Goal: Task Accomplishment & Management: Use online tool/utility

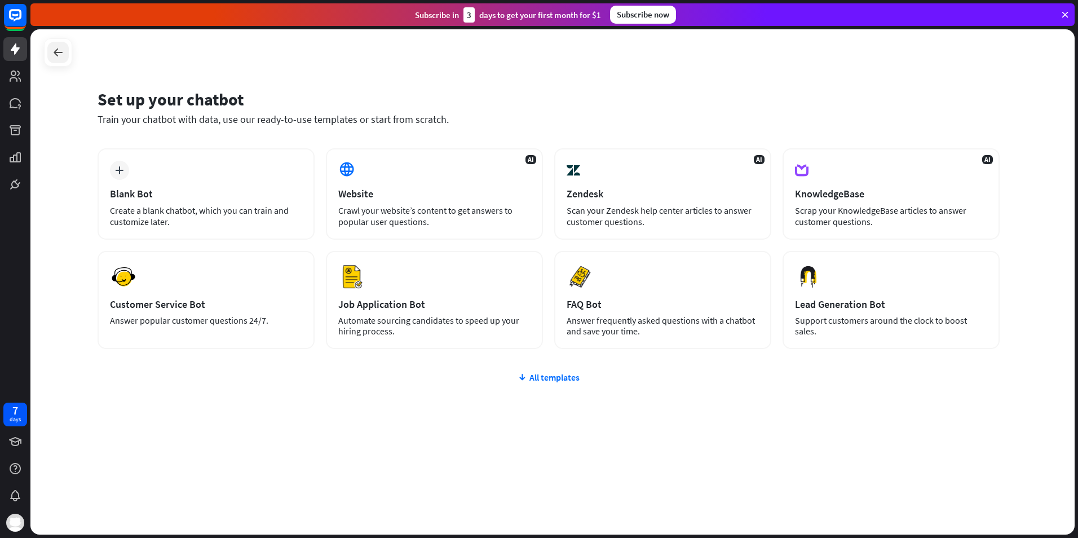
click at [51, 48] on div at bounding box center [57, 52] width 21 height 21
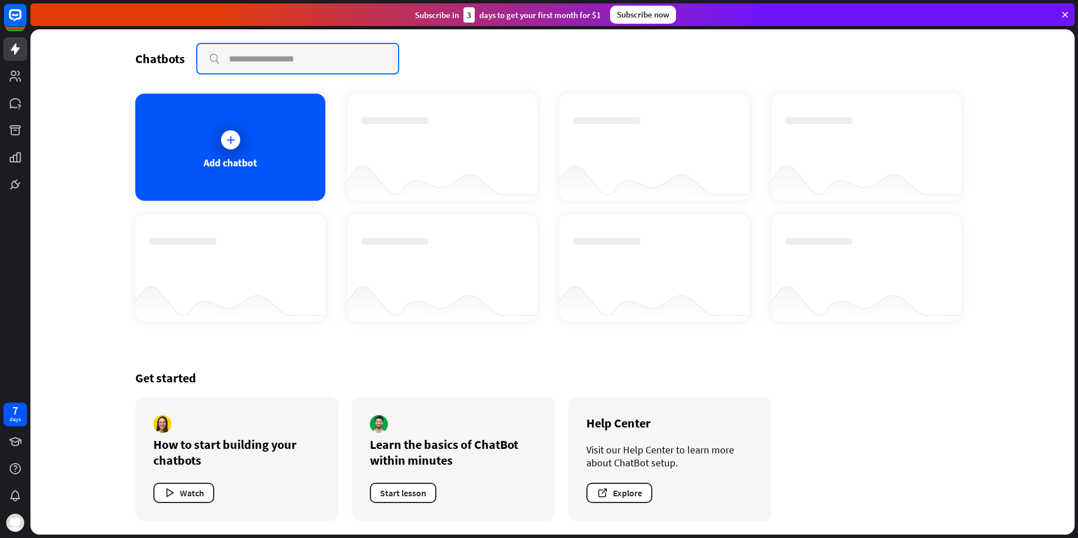
click at [330, 60] on input "text" at bounding box center [297, 58] width 201 height 29
click at [284, 182] on div "Add chatbot" at bounding box center [230, 147] width 190 height 107
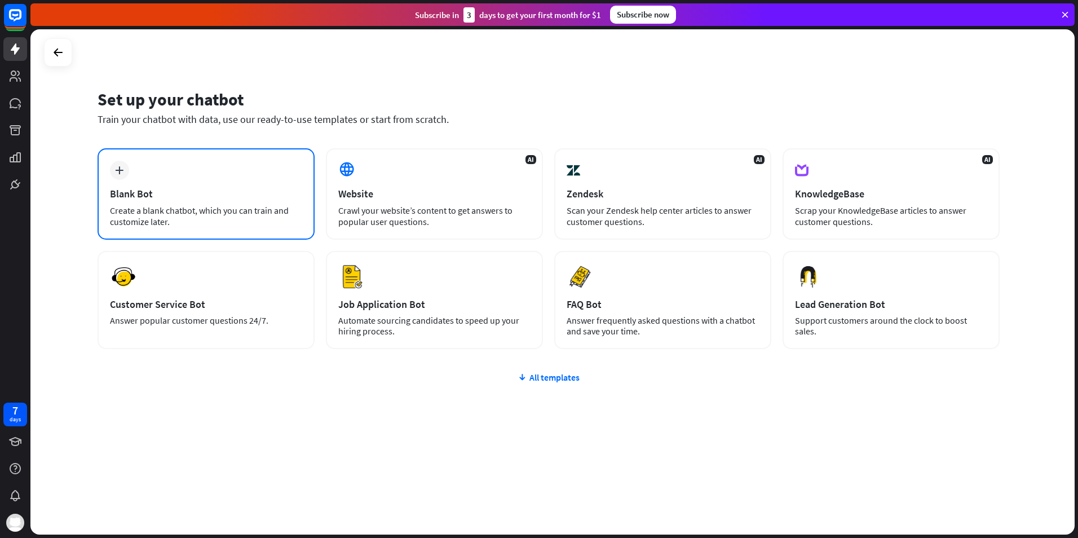
click at [280, 199] on div "Blank Bot" at bounding box center [206, 193] width 192 height 13
click at [193, 192] on div "Blank Bot" at bounding box center [206, 193] width 192 height 13
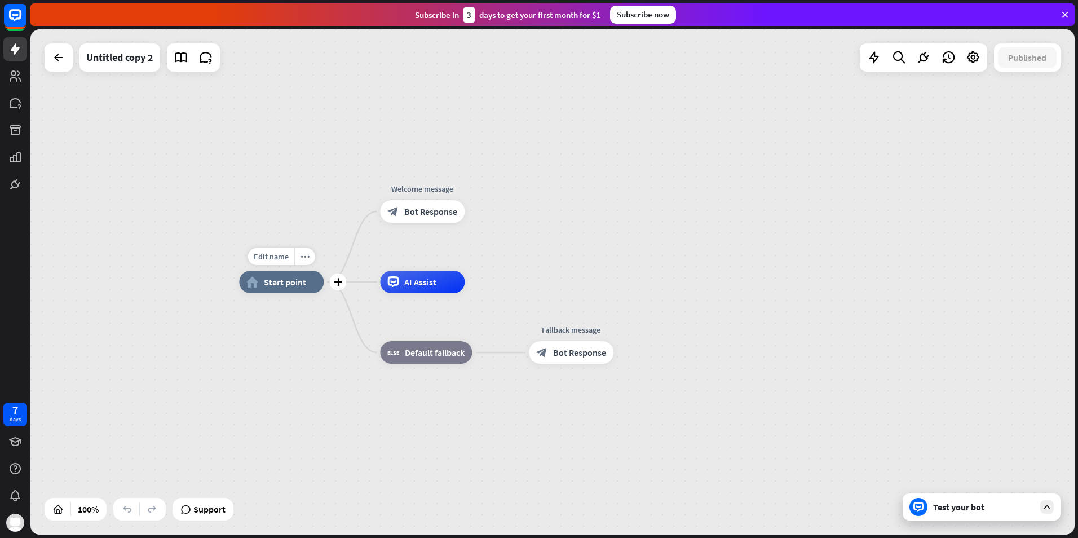
click at [291, 290] on div "home_2 Start point" at bounding box center [281, 282] width 85 height 23
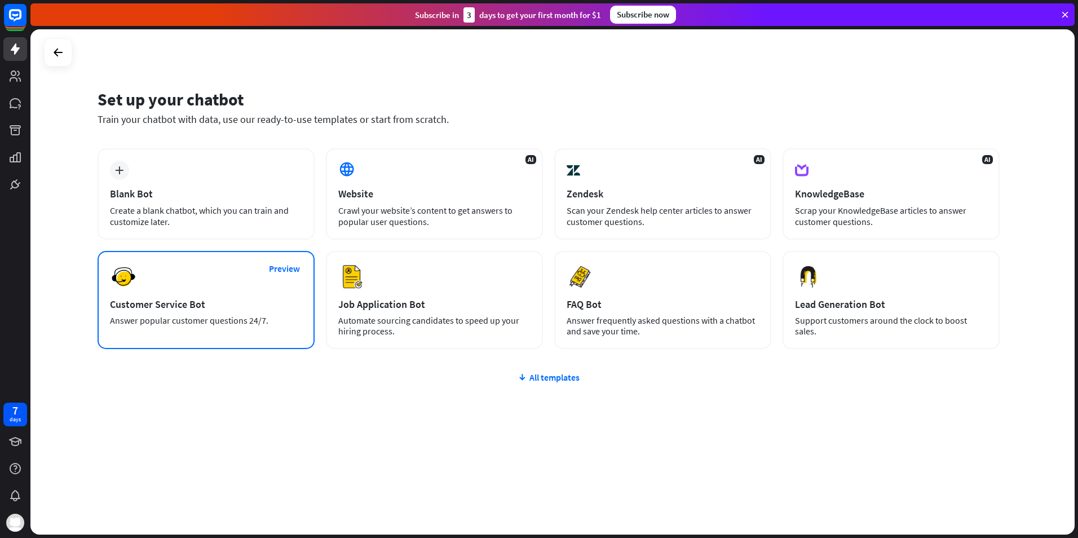
click at [223, 279] on div "Preview Customer Service Bot Answer popular customer questions 24/7." at bounding box center [206, 300] width 217 height 98
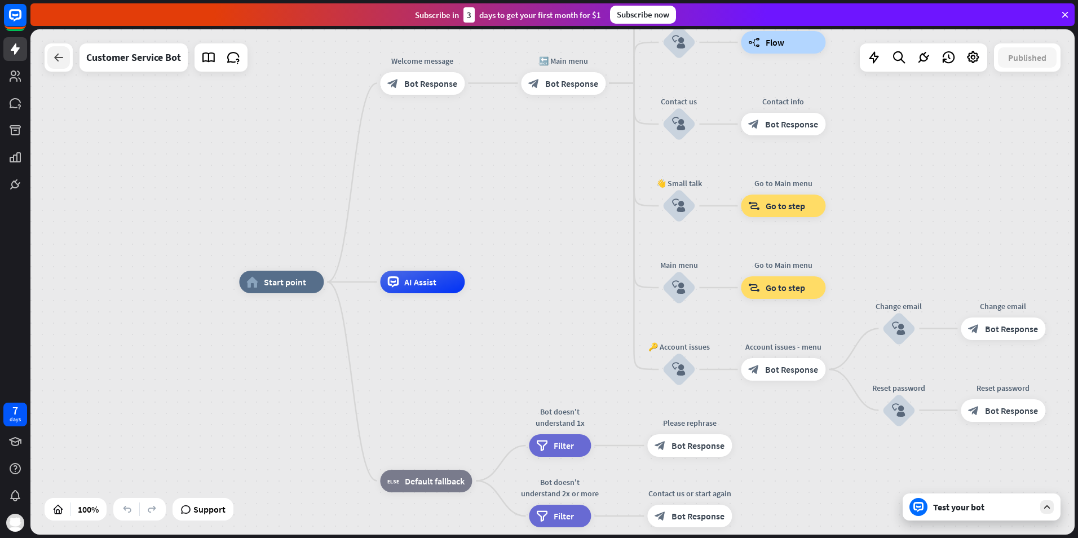
click at [52, 58] on icon at bounding box center [59, 58] width 14 height 14
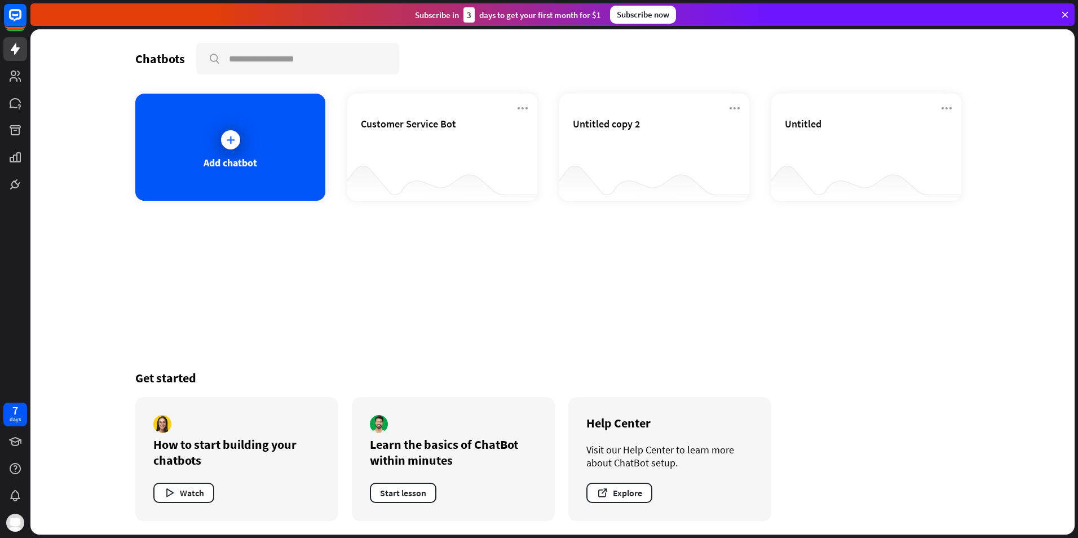
drag, startPoint x: 1076, startPoint y: 15, endPoint x: 1061, endPoint y: 16, distance: 14.7
click at [1073, 15] on div "Subscribe [DATE] to get your first month for $1 Subscribe now" at bounding box center [554, 14] width 1048 height 29
click at [1064, 17] on icon at bounding box center [1065, 15] width 10 height 10
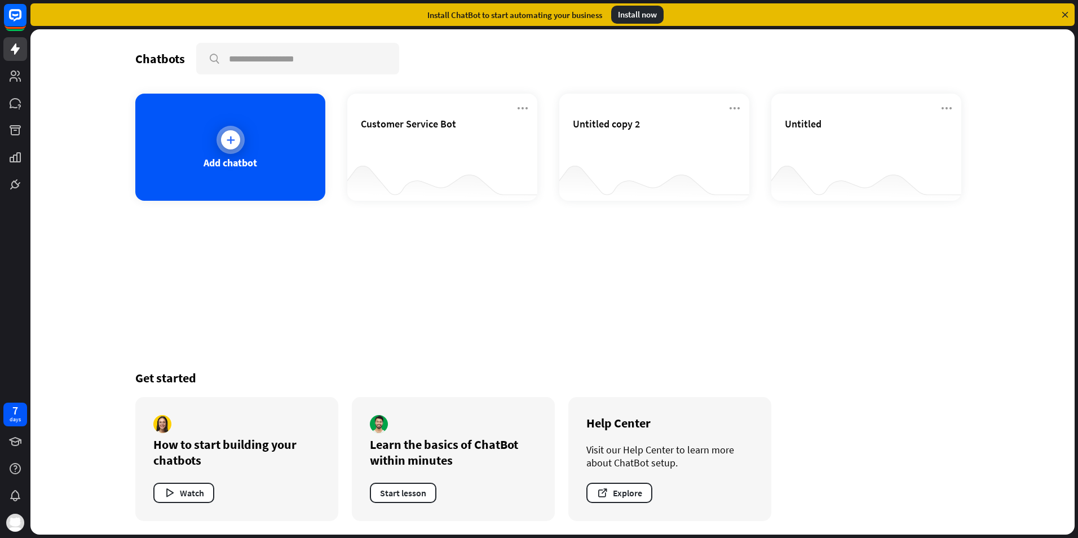
click at [235, 175] on div "Add chatbot" at bounding box center [230, 147] width 190 height 107
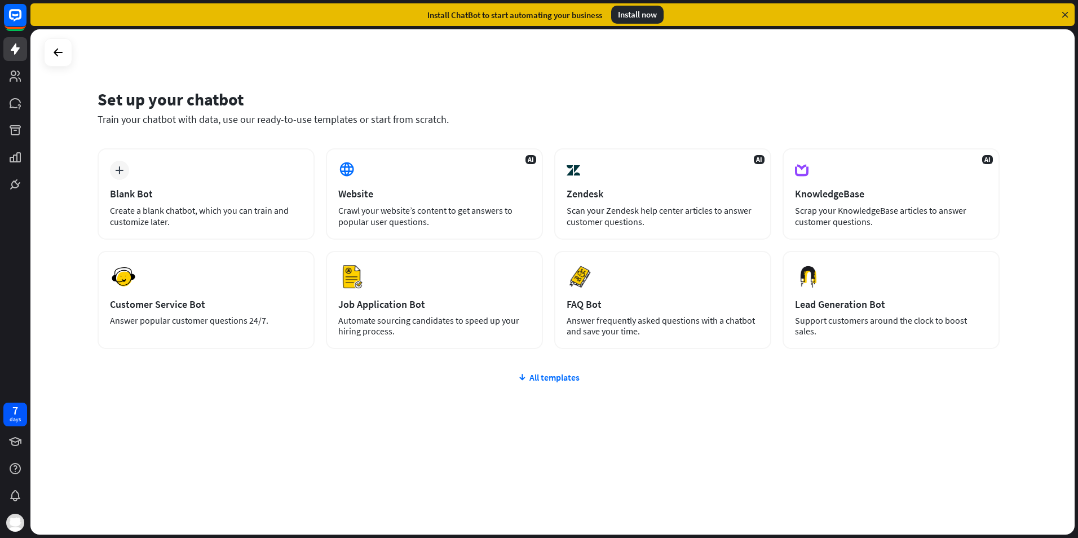
click at [312, 129] on div "Set up your chatbot Train your chatbot with data, use our ready-to-use template…" at bounding box center [549, 114] width 902 height 68
drag, startPoint x: 312, startPoint y: 129, endPoint x: 240, endPoint y: 181, distance: 88.9
click at [240, 181] on div "plus Blank Bot Create a blank chatbot, which you can train and customize later." at bounding box center [206, 193] width 217 height 91
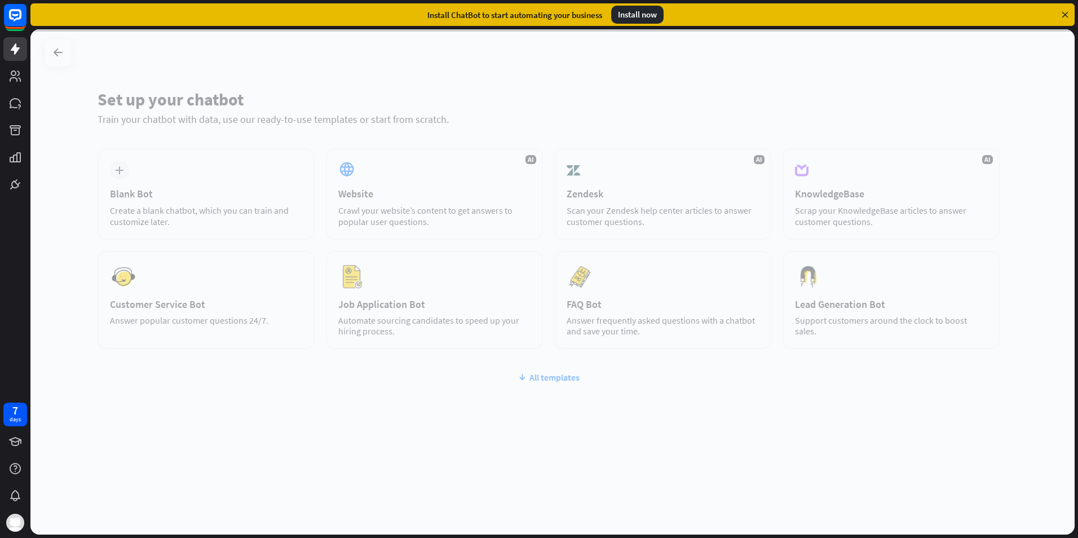
click at [241, 183] on div at bounding box center [552, 281] width 1044 height 505
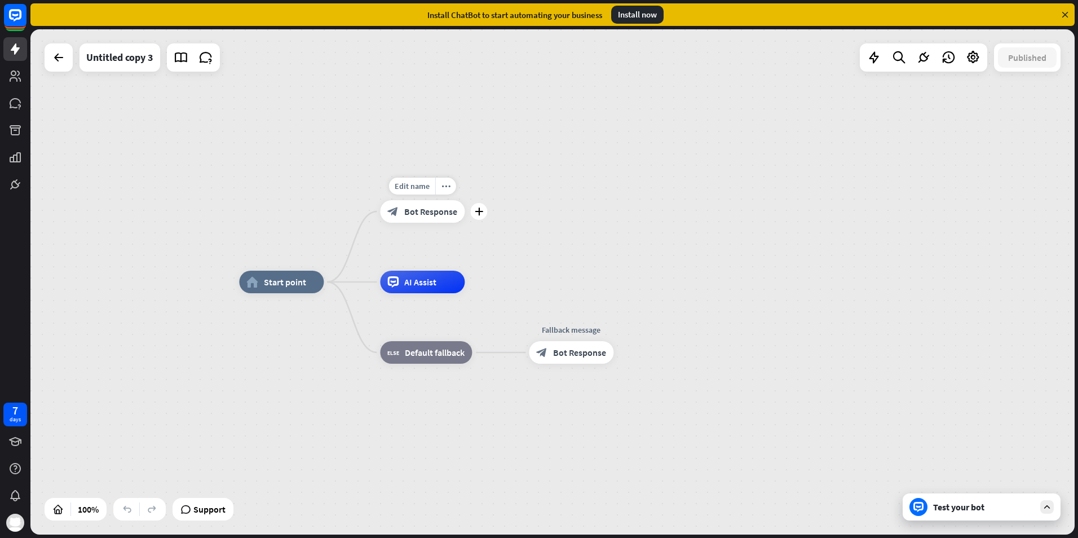
click at [426, 214] on span "Bot Response" at bounding box center [430, 211] width 53 height 11
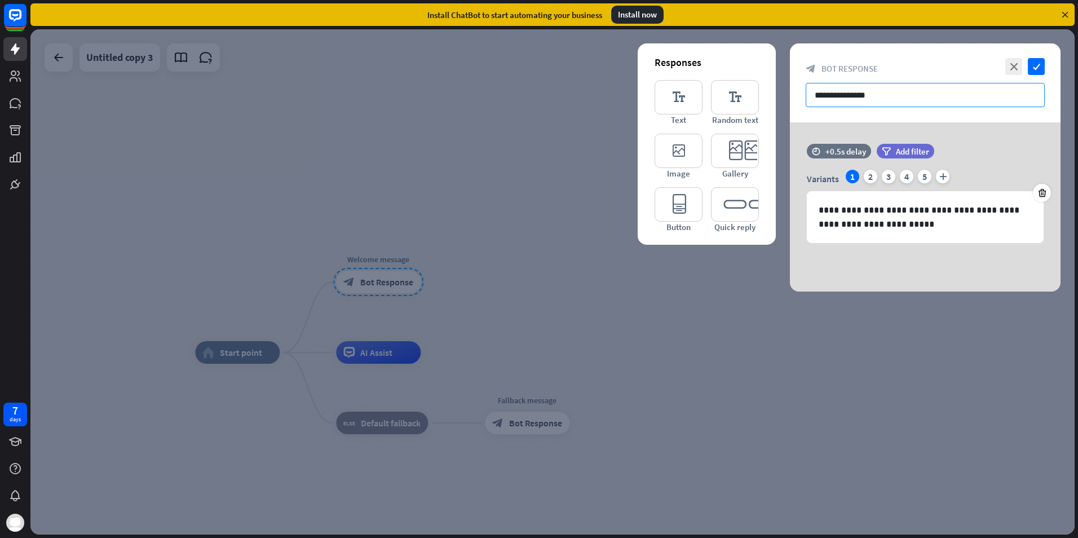
click at [1005, 100] on input "**********" at bounding box center [925, 95] width 239 height 24
click at [1034, 70] on icon "check" at bounding box center [1036, 66] width 17 height 17
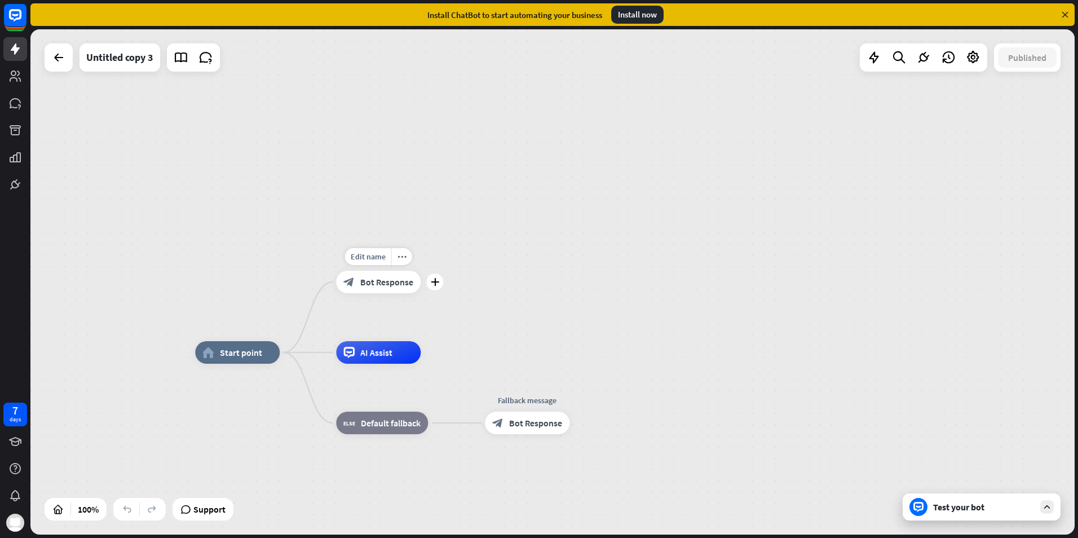
click at [371, 280] on span "Bot Response" at bounding box center [386, 281] width 53 height 11
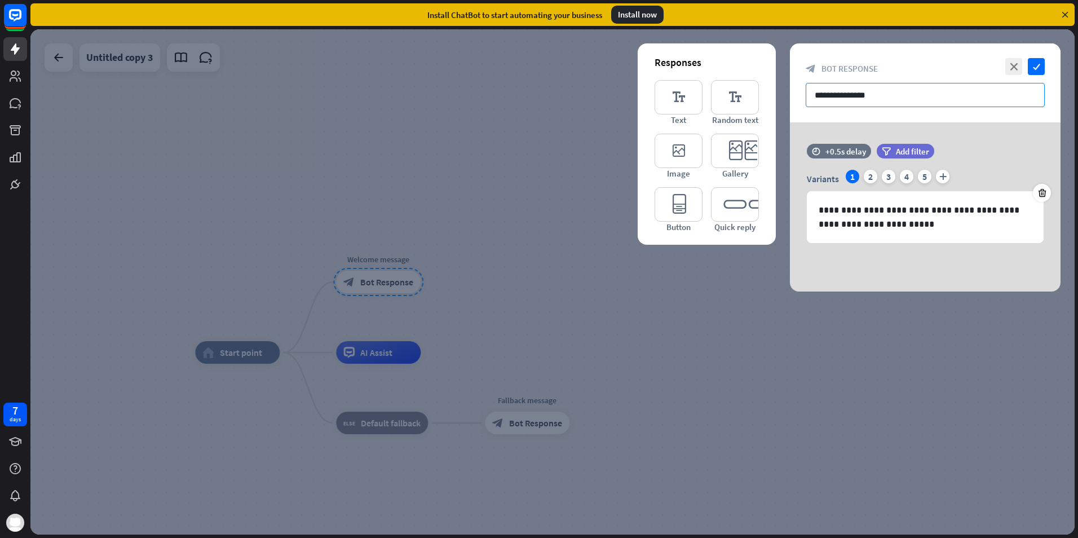
drag, startPoint x: 938, startPoint y: 97, endPoint x: 713, endPoint y: 129, distance: 227.3
click at [790, 128] on div "**********" at bounding box center [925, 167] width 271 height 248
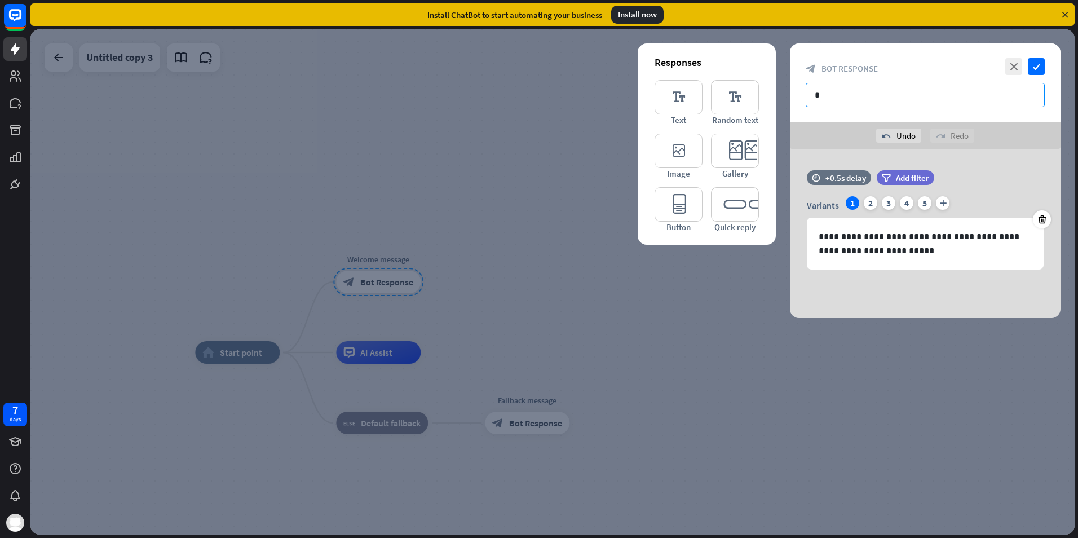
type input "*"
